Goal: Find specific page/section: Find specific page/section

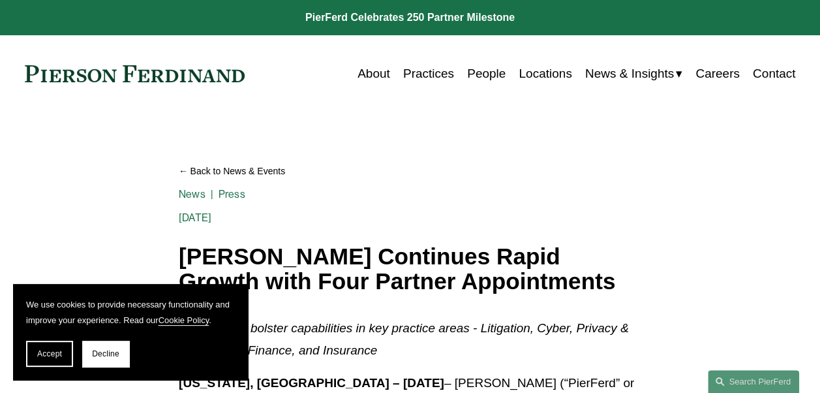
click at [368, 76] on link "About" at bounding box center [374, 73] width 33 height 25
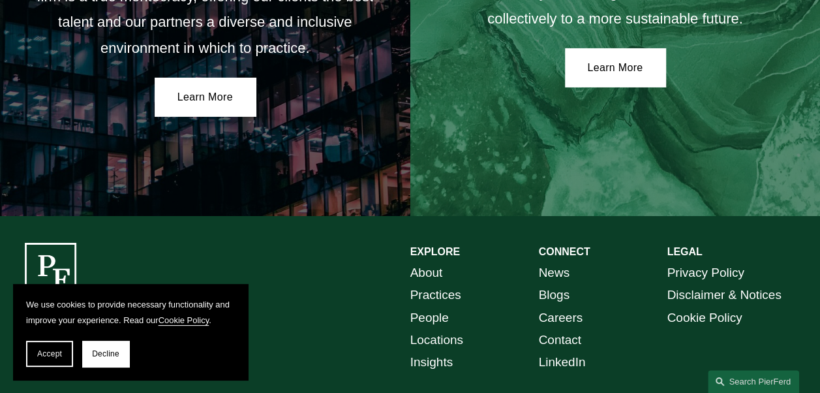
scroll to position [2299, 0]
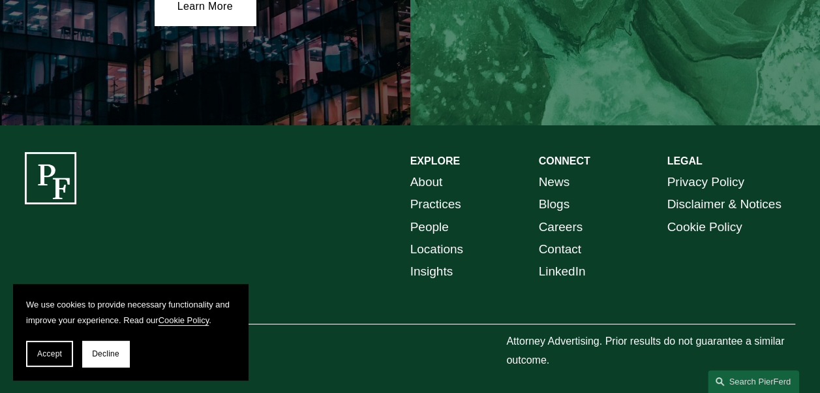
click at [432, 223] on link "People" at bounding box center [429, 227] width 38 height 22
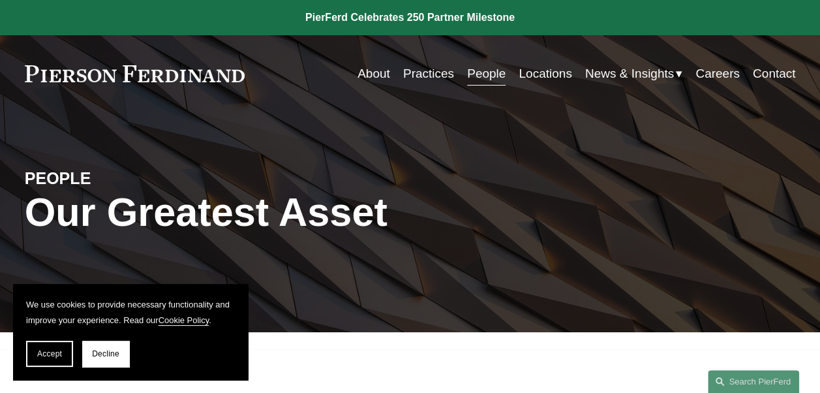
click at [555, 70] on link "Locations" at bounding box center [545, 73] width 53 height 25
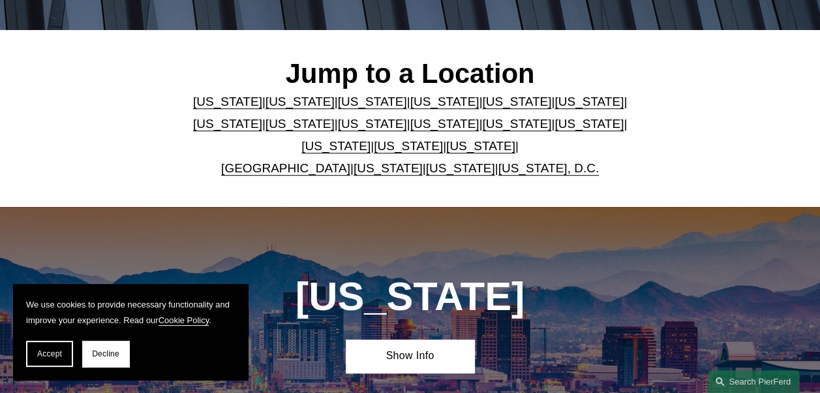
scroll to position [359, 0]
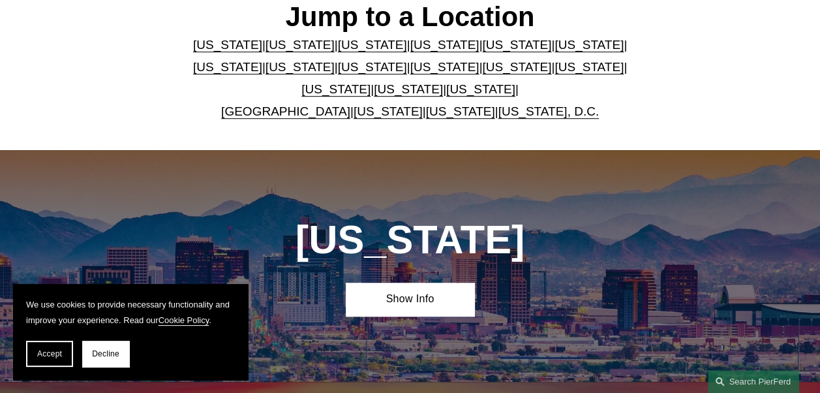
click at [266, 74] on link "Massachusetts" at bounding box center [300, 67] width 69 height 14
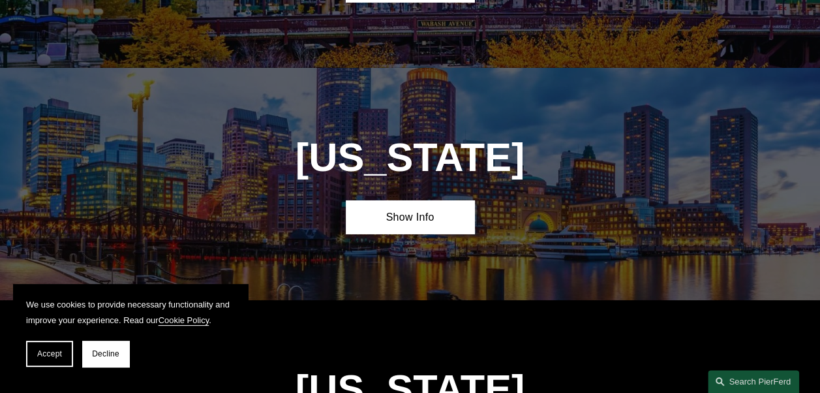
scroll to position [2156, 0]
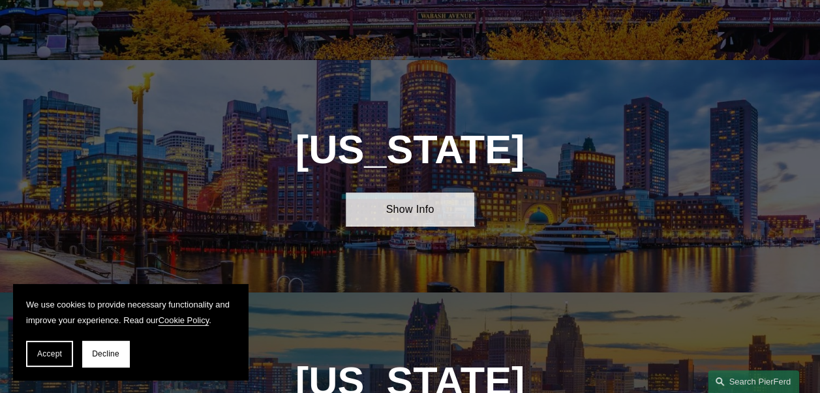
click at [419, 192] on link "Show Info" at bounding box center [410, 208] width 129 height 33
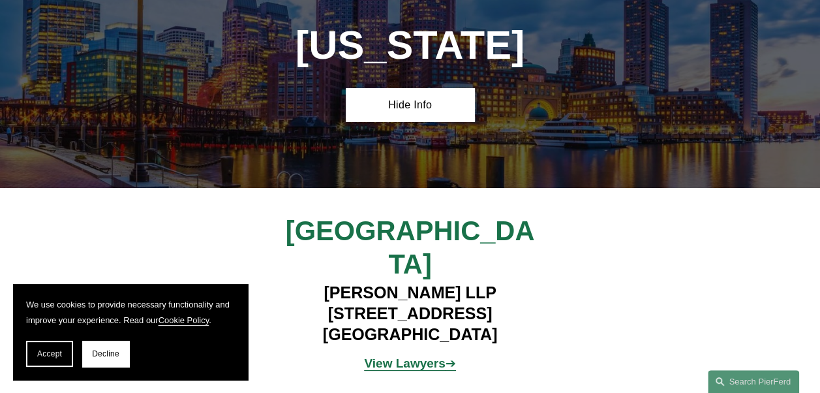
scroll to position [2267, 0]
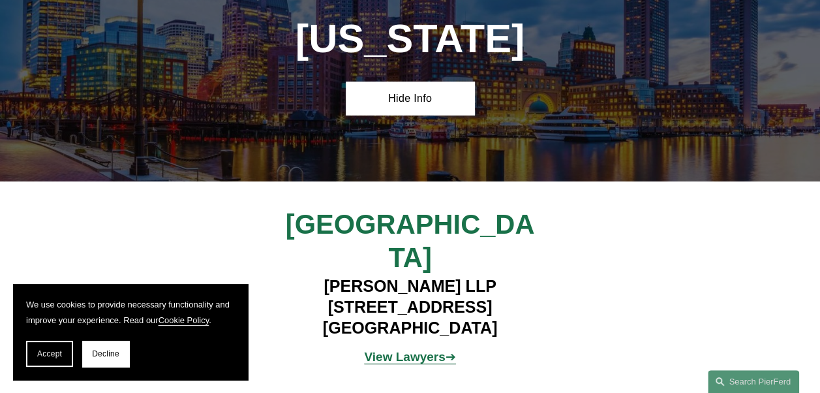
click at [403, 350] on strong "View Lawyers" at bounding box center [404, 357] width 81 height 14
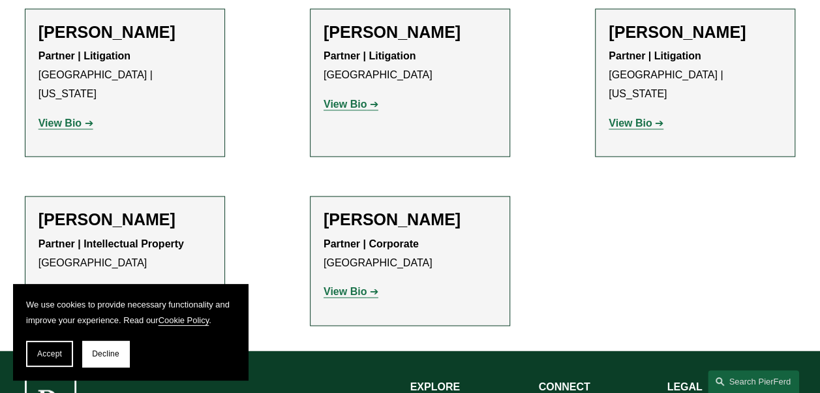
scroll to position [914, 0]
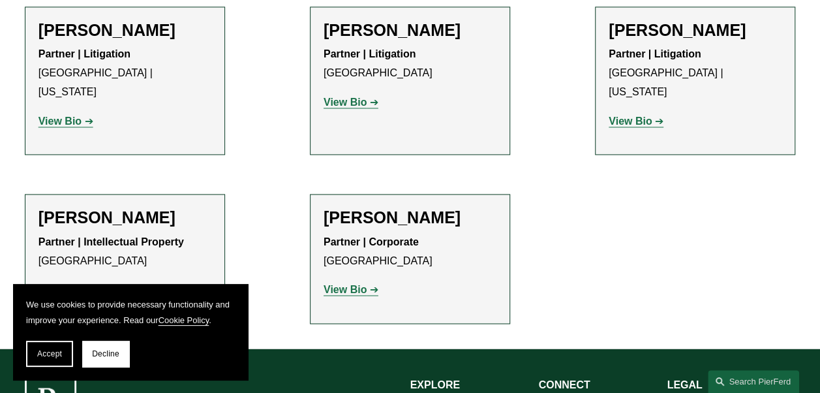
click at [358, 284] on strong "View Bio" at bounding box center [345, 289] width 43 height 11
